Goal: Book appointment/travel/reservation

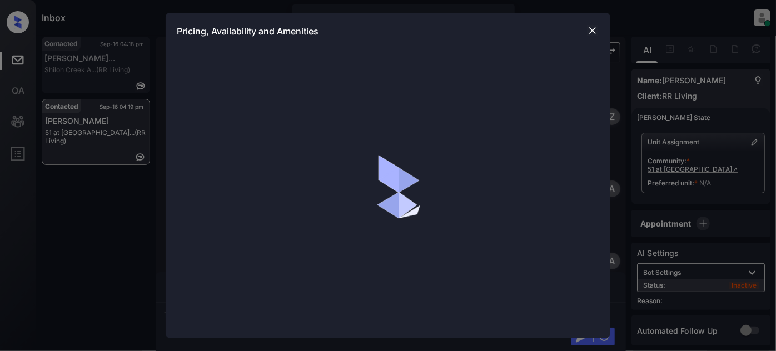
scroll to position [990, 0]
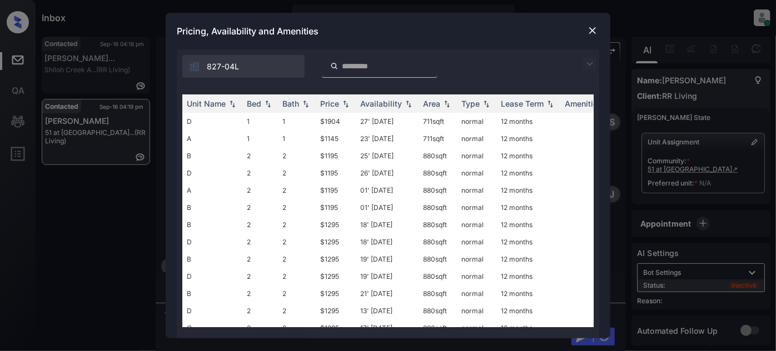
click at [588, 62] on img at bounding box center [589, 63] width 13 height 13
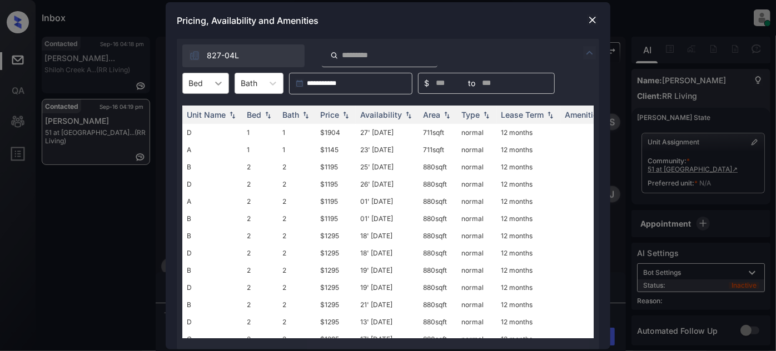
click at [223, 80] on div at bounding box center [218, 83] width 20 height 20
click at [194, 128] on div "2" at bounding box center [205, 131] width 47 height 20
click at [325, 112] on div "Price" at bounding box center [329, 114] width 19 height 9
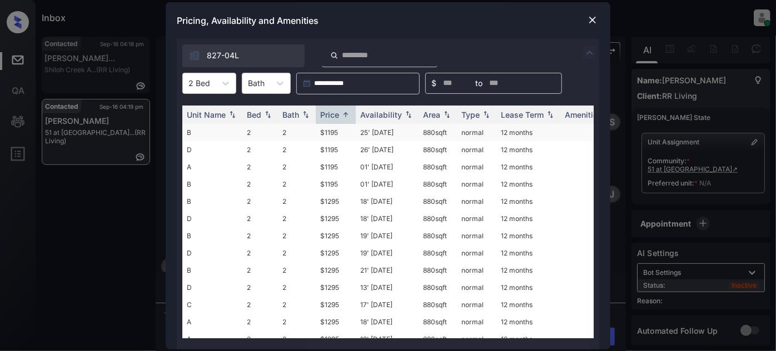
click at [397, 132] on td "25' Sep 25" at bounding box center [387, 132] width 63 height 17
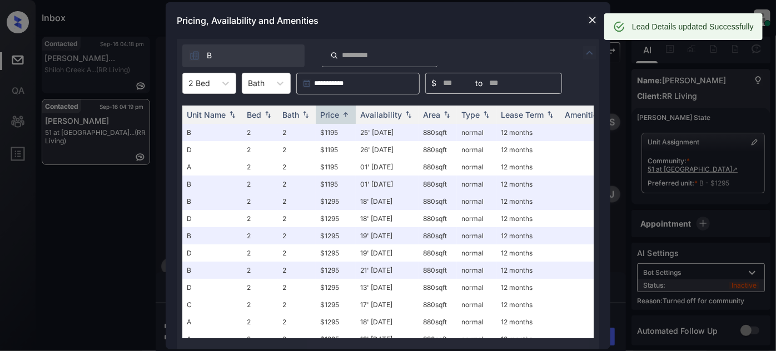
click at [594, 18] on img at bounding box center [592, 19] width 11 height 11
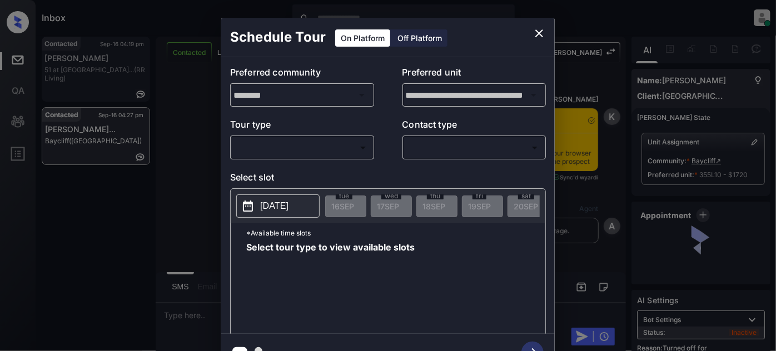
scroll to position [3052, 0]
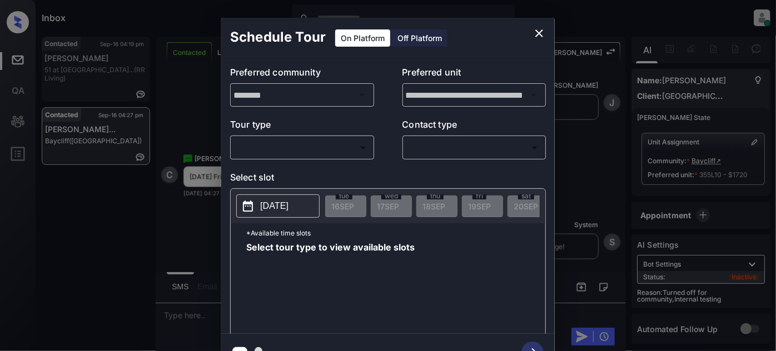
click at [309, 147] on body "Inbox [PERSON_NAME] Online Set yourself offline Set yourself on break Profile S…" at bounding box center [388, 175] width 776 height 351
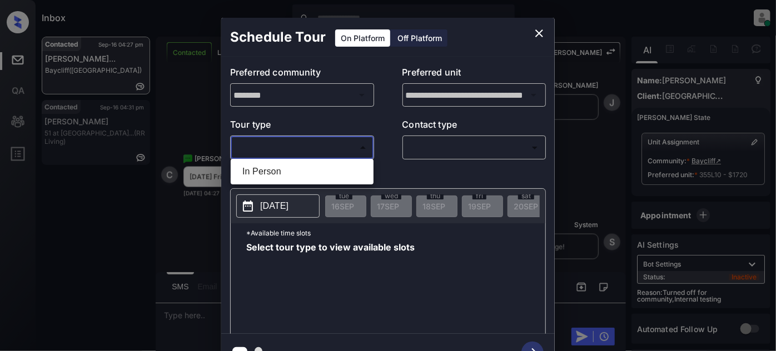
click at [283, 168] on li "In Person" at bounding box center [301, 172] width 137 height 20
type input "********"
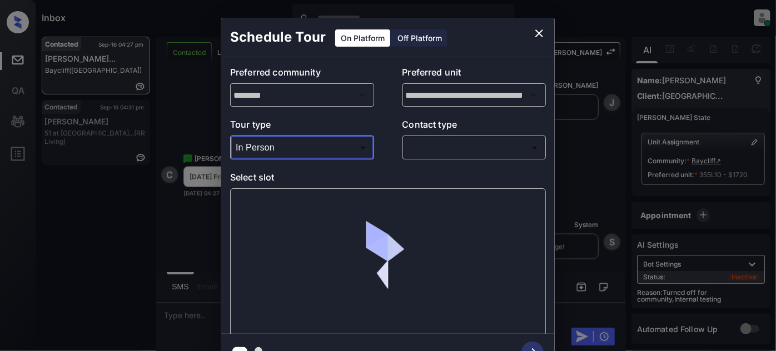
click at [491, 148] on body "Inbox [PERSON_NAME] Online Set yourself offline Set yourself on break Profile S…" at bounding box center [388, 175] width 776 height 351
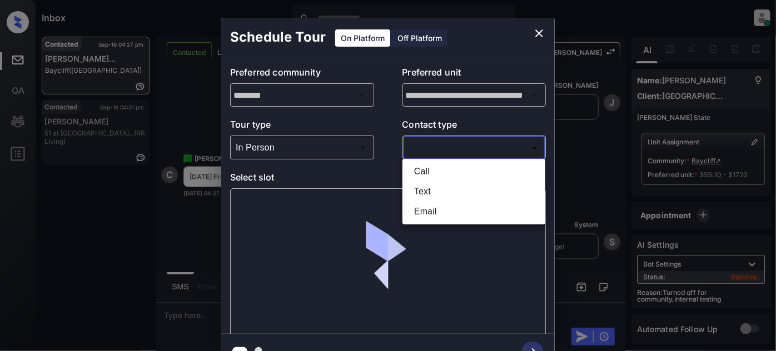
click at [443, 192] on li "Text" at bounding box center [473, 192] width 137 height 20
type input "****"
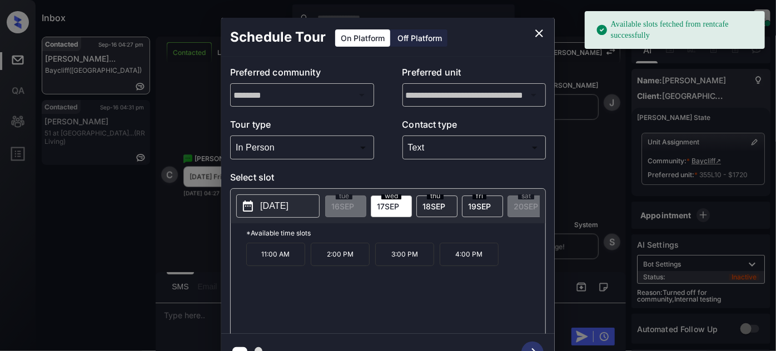
click at [288, 204] on p "[DATE]" at bounding box center [274, 205] width 28 height 13
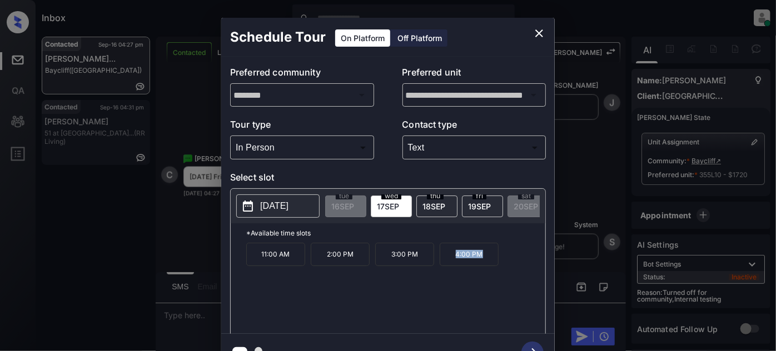
drag, startPoint x: 498, startPoint y: 260, endPoint x: 436, endPoint y: 268, distance: 62.8
click at [436, 268] on div "11:00 AM 2:00 PM 3:00 PM 4:00 PM" at bounding box center [395, 287] width 299 height 89
copy p "4:00 PM"
click at [535, 32] on icon "close" at bounding box center [538, 33] width 13 height 13
